Goal: Check status: Check status

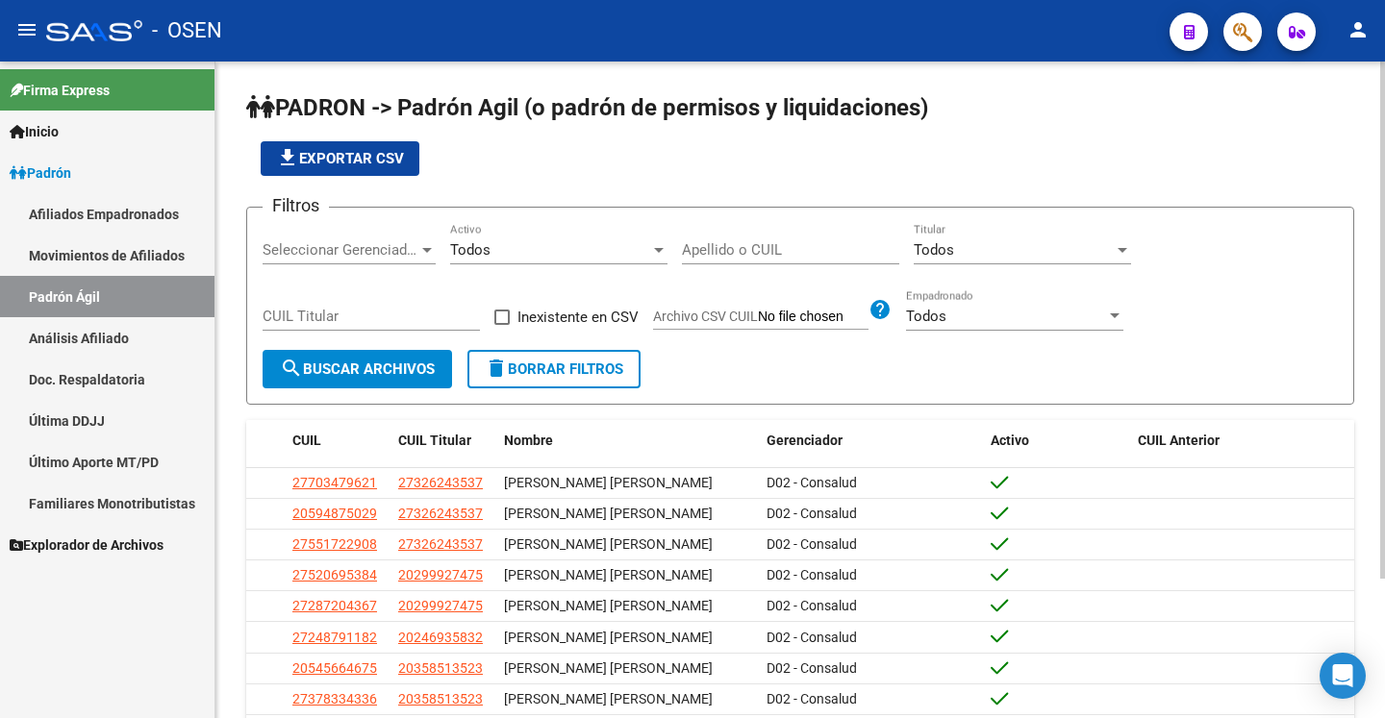
click at [732, 247] on input "Apellido o CUIL" at bounding box center [790, 249] width 217 height 17
paste input "23310053139"
type input "23310053139"
click at [362, 376] on span "search Buscar Archivos" at bounding box center [357, 369] width 155 height 17
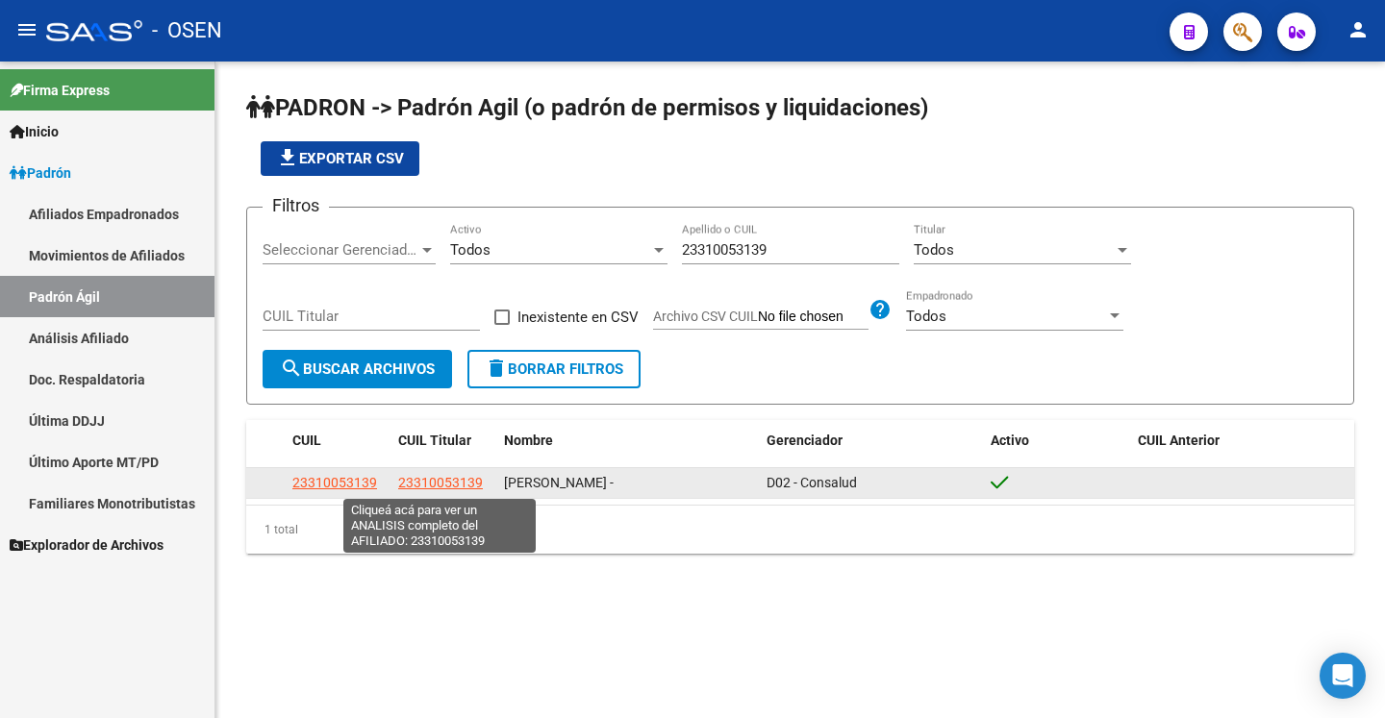
click at [432, 489] on span "23310053139" at bounding box center [440, 482] width 85 height 15
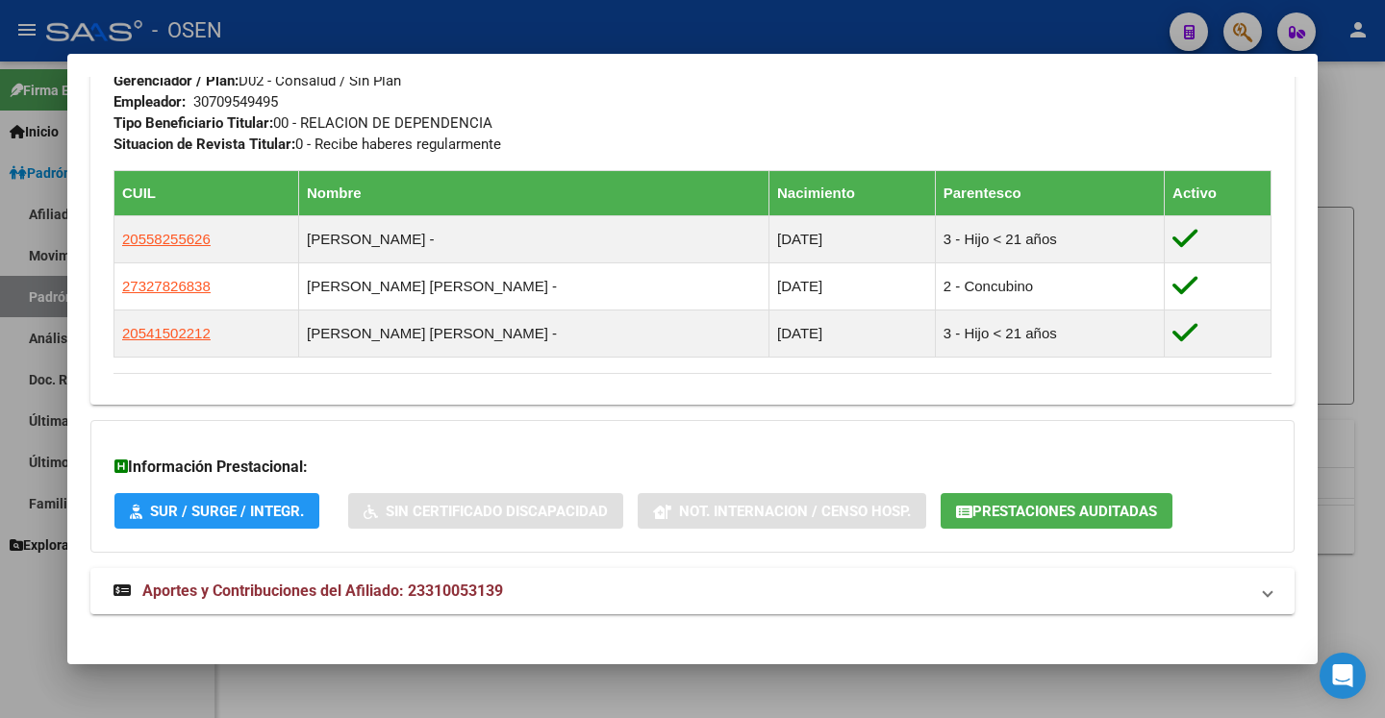
scroll to position [999, 0]
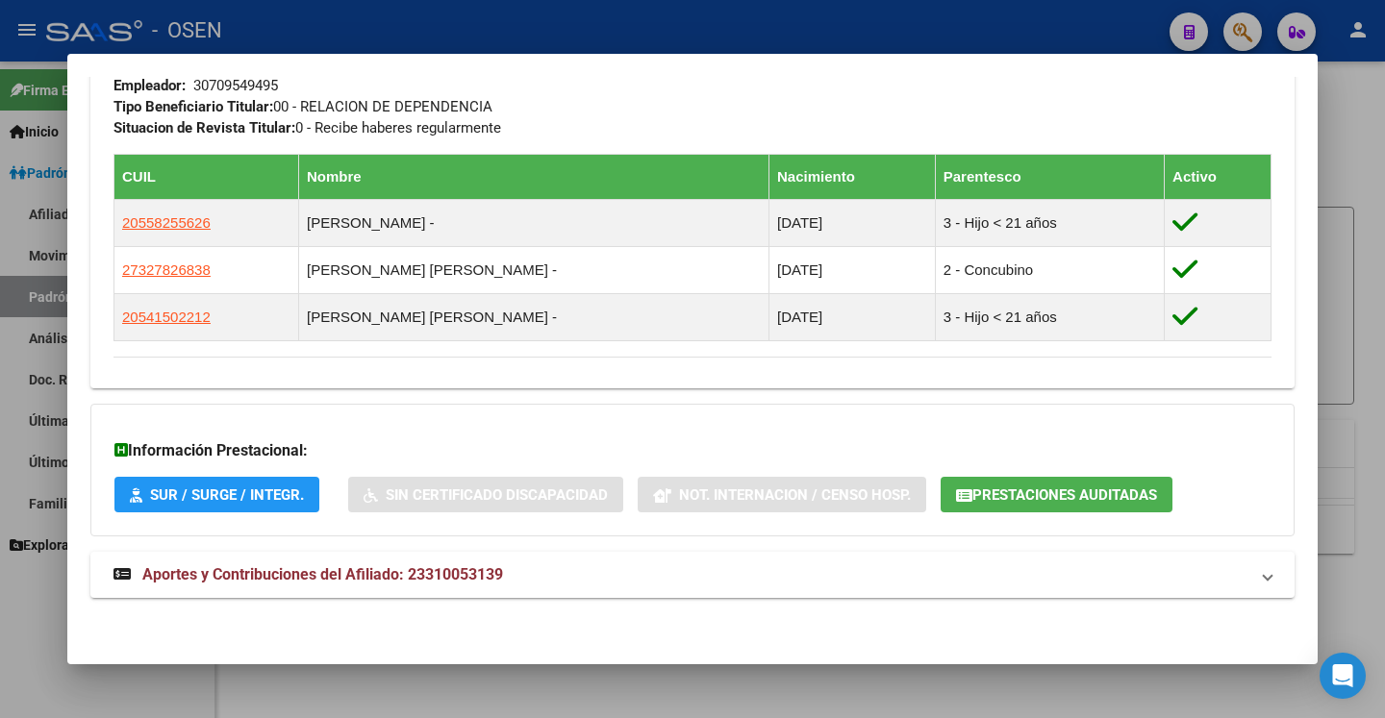
drag, startPoint x: 578, startPoint y: 561, endPoint x: 662, endPoint y: 547, distance: 84.7
click at [577, 561] on mat-expansion-panel-header "Aportes y Contribuciones del Afiliado: 23310053139" at bounding box center [692, 575] width 1204 height 46
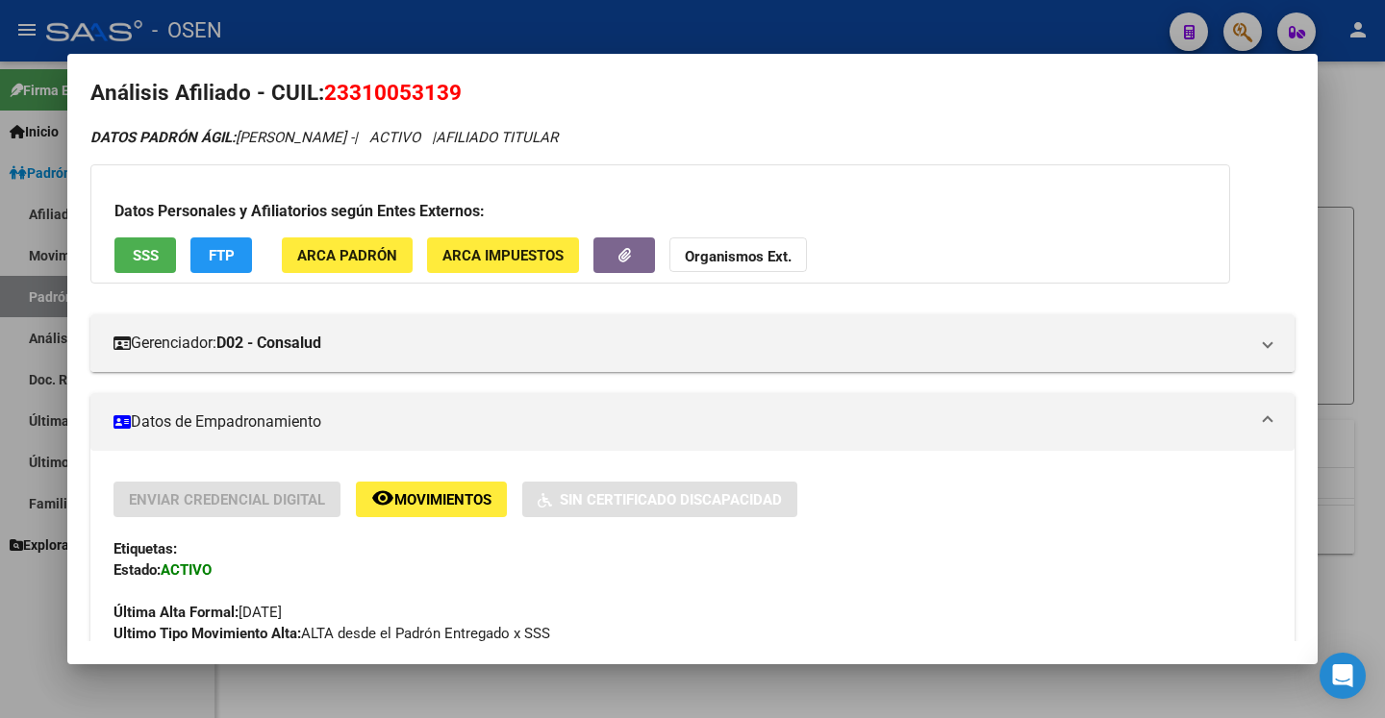
scroll to position [0, 0]
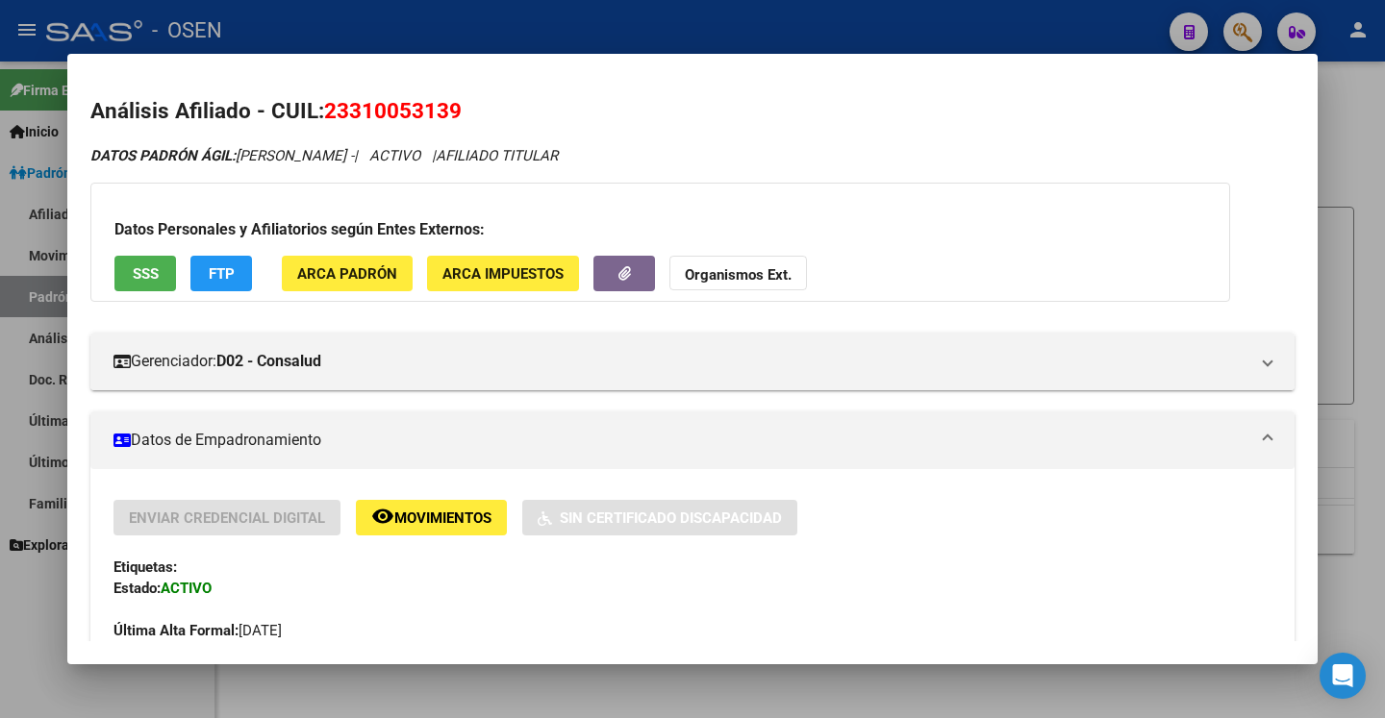
click at [362, 113] on span "23310053139" at bounding box center [393, 110] width 138 height 25
copy h2 "Análisis Afiliado - CUIL: 23310053139"
